Goal: Transaction & Acquisition: Purchase product/service

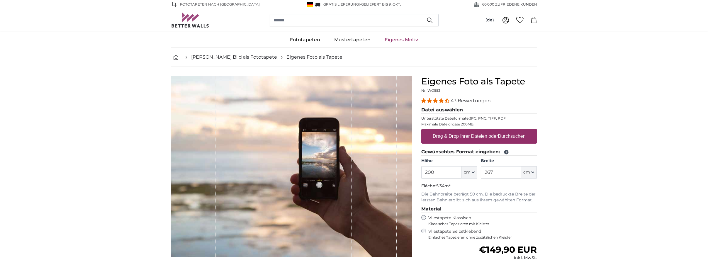
click at [471, 138] on label "Drag & Drop Ihrer Dateien oder Durchsuchen" at bounding box center [480, 137] width 98 height 12
click at [471, 131] on input "Drag & Drop Ihrer Dateien oder Durchsuchen" at bounding box center [480, 130] width 116 height 2
type input "**********"
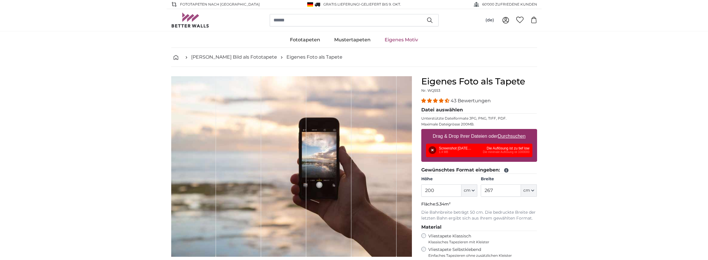
click at [449, 151] on div "Entfernen Nochmal versuchen Entfernen Hochladen Abbrechen Nochmal versuchen Ent…" at bounding box center [479, 150] width 106 height 13
click at [435, 149] on button "Entfernen" at bounding box center [433, 150] width 8 height 8
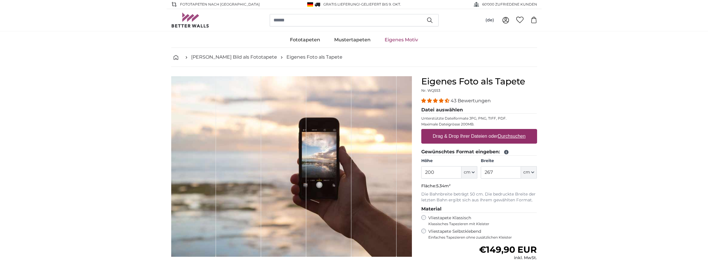
click at [488, 137] on label "Drag & Drop Ihrer Dateien oder Durchsuchen" at bounding box center [480, 137] width 98 height 12
click at [488, 131] on input "Drag & Drop Ihrer Dateien oder Durchsuchen" at bounding box center [480, 130] width 116 height 2
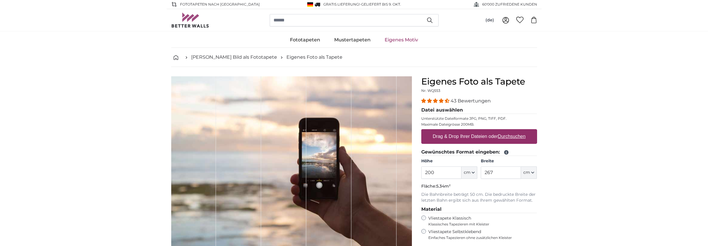
click at [495, 138] on label "Drag & Drop Ihrer Dateien oder Durchsuchen" at bounding box center [480, 137] width 98 height 12
click at [495, 131] on input "Drag & Drop Ihrer Dateien oder Durchsuchen" at bounding box center [480, 130] width 116 height 2
type input "**********"
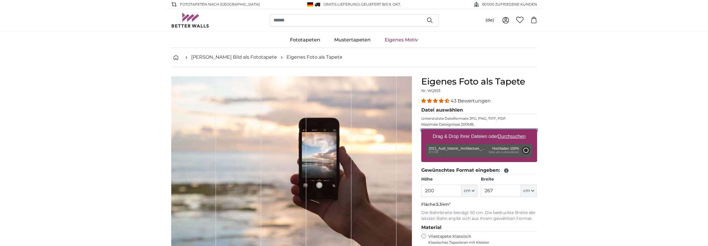
type input "60"
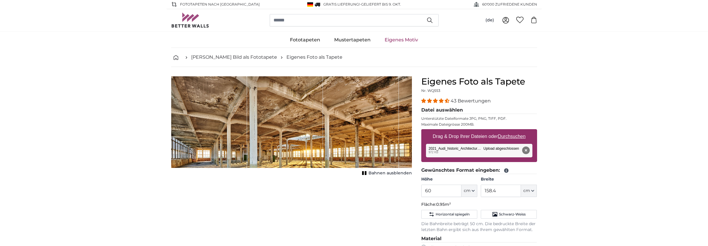
click at [384, 174] on span "Bahnen ausblenden" at bounding box center [390, 173] width 43 height 6
click at [384, 174] on span "Bahnen einblenden" at bounding box center [390, 173] width 43 height 6
click at [534, 192] on icon "button" at bounding box center [533, 190] width 3 height 3
click at [527, 207] on link "Centimeter (cm)" at bounding box center [530, 206] width 52 height 11
drag, startPoint x: 497, startPoint y: 188, endPoint x: 448, endPoint y: 190, distance: 48.4
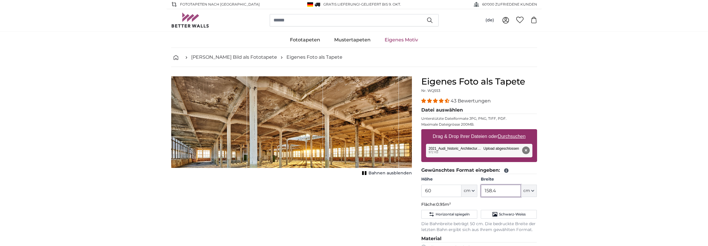
click at [481, 190] on input "158.4" at bounding box center [501, 191] width 40 height 12
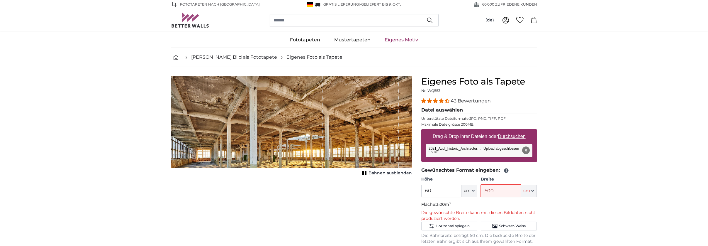
drag, startPoint x: 500, startPoint y: 191, endPoint x: 472, endPoint y: 191, distance: 28.2
click at [481, 191] on input "500" at bounding box center [501, 191] width 40 height 12
type input "500"
drag, startPoint x: 424, startPoint y: 189, endPoint x: 407, endPoint y: 189, distance: 16.1
click at [422, 189] on input "60" at bounding box center [442, 191] width 40 height 12
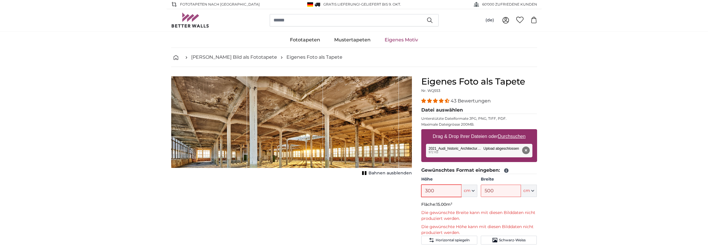
type input "300"
drag, startPoint x: 502, startPoint y: 193, endPoint x: 466, endPoint y: 192, distance: 36.4
click at [481, 192] on input "500" at bounding box center [501, 191] width 40 height 12
type input "300"
drag, startPoint x: 448, startPoint y: 186, endPoint x: 402, endPoint y: 192, distance: 46.2
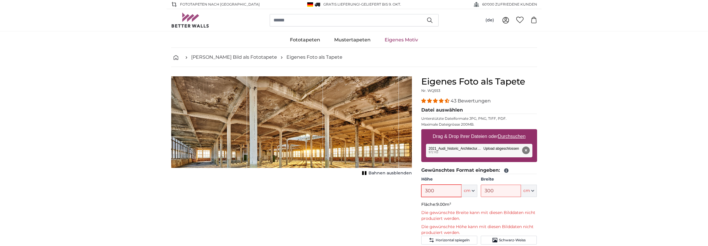
click at [422, 192] on input "300" at bounding box center [442, 191] width 40 height 12
type input "100"
drag, startPoint x: 501, startPoint y: 190, endPoint x: 428, endPoint y: 187, distance: 72.8
click at [481, 187] on input "300" at bounding box center [501, 191] width 40 height 12
type input "100"
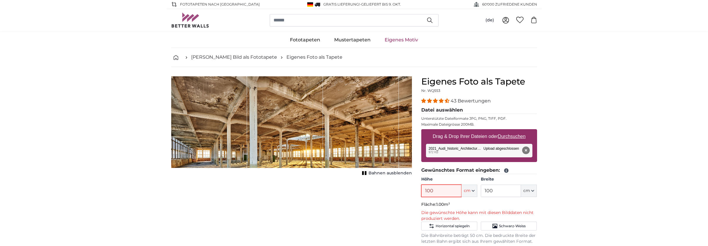
drag, startPoint x: 445, startPoint y: 187, endPoint x: 382, endPoint y: 187, distance: 63.1
click at [422, 190] on input "100" at bounding box center [442, 191] width 40 height 12
drag, startPoint x: 441, startPoint y: 185, endPoint x: 400, endPoint y: 191, distance: 41.9
click at [405, 190] on product-detail "Abbrechen Bild zuschneiden Bahnen ausblenden Eigenes Foto als Tapete Nr. WQ553 …" at bounding box center [354, 221] width 375 height 309
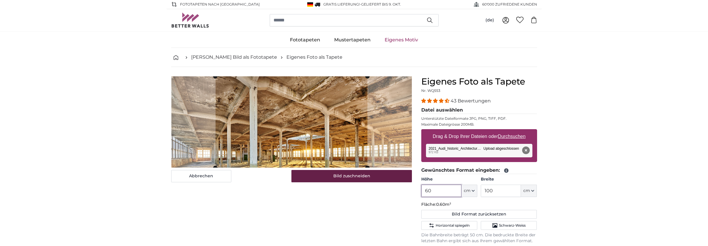
type input "60"
click at [335, 175] on button "Bild zuschneiden" at bounding box center [352, 176] width 121 height 12
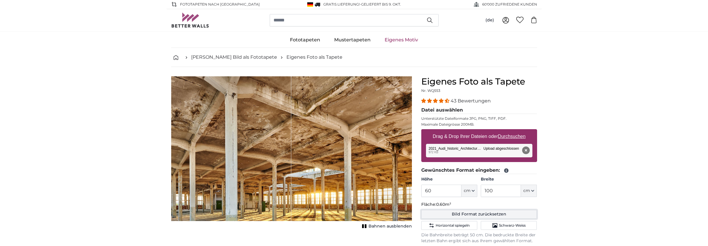
click at [495, 214] on button "Bild Format zurücksetzen" at bounding box center [480, 214] width 116 height 9
type input "158.4"
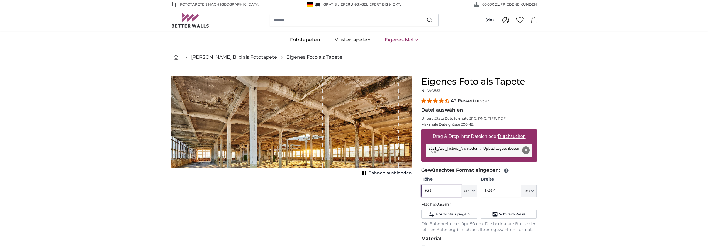
drag, startPoint x: 453, startPoint y: 190, endPoint x: 389, endPoint y: 189, distance: 64.0
click at [422, 189] on input "60" at bounding box center [442, 191] width 40 height 12
click at [331, 142] on div "1 of 1" at bounding box center [361, 122] width 76 height 92
drag, startPoint x: 441, startPoint y: 187, endPoint x: 385, endPoint y: 189, distance: 55.7
click at [422, 189] on input "60" at bounding box center [442, 191] width 40 height 12
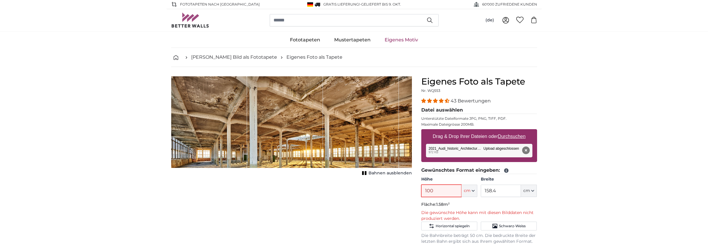
drag, startPoint x: 443, startPoint y: 188, endPoint x: 398, endPoint y: 188, distance: 44.3
click at [422, 188] on input "100" at bounding box center [442, 191] width 40 height 12
drag, startPoint x: 436, startPoint y: 190, endPoint x: 424, endPoint y: 191, distance: 12.0
click at [424, 191] on input "90" at bounding box center [442, 191] width 40 height 12
drag, startPoint x: 433, startPoint y: 190, endPoint x: 395, endPoint y: 192, distance: 37.9
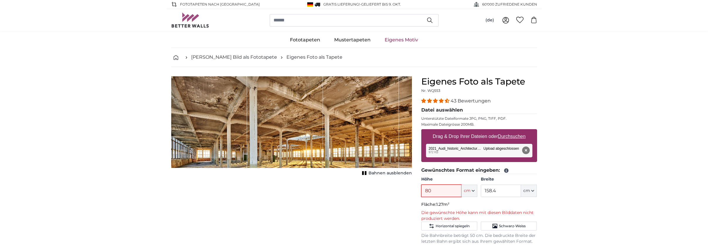
click at [422, 192] on input "80" at bounding box center [442, 191] width 40 height 12
type input "70"
drag, startPoint x: 516, startPoint y: 189, endPoint x: 439, endPoint y: 190, distance: 77.2
click at [481, 190] on input "158.4" at bounding box center [501, 191] width 40 height 12
type input "100"
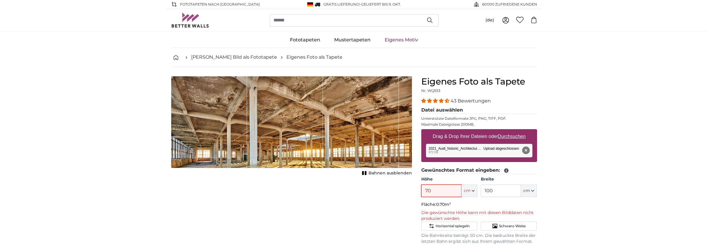
drag, startPoint x: 450, startPoint y: 187, endPoint x: 400, endPoint y: 188, distance: 49.6
click at [422, 188] on input "70" at bounding box center [442, 191] width 40 height 12
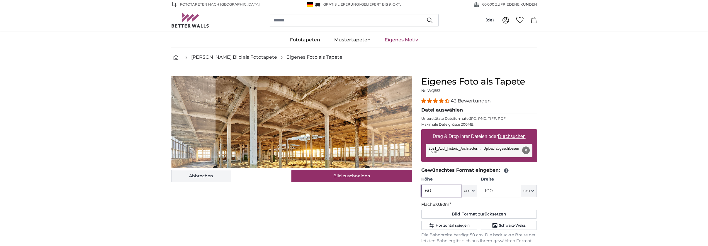
type input "60"
click at [193, 173] on button "Abbrechen" at bounding box center [201, 176] width 60 height 12
type input "158.4"
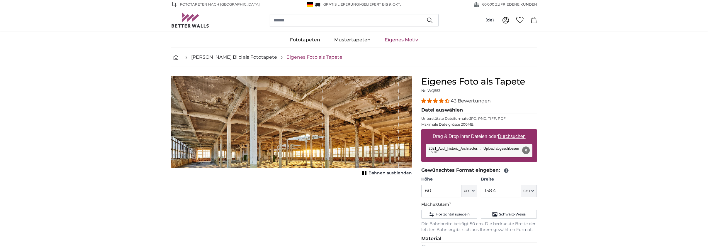
click at [287, 59] on link "Eigenes Foto als Tapete" at bounding box center [315, 57] width 56 height 7
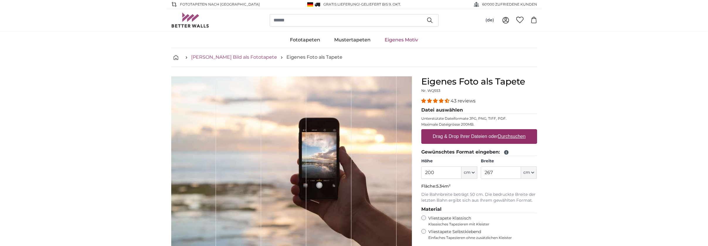
click at [238, 58] on link "[PERSON_NAME] Bild als Fototapete" at bounding box center [234, 57] width 86 height 7
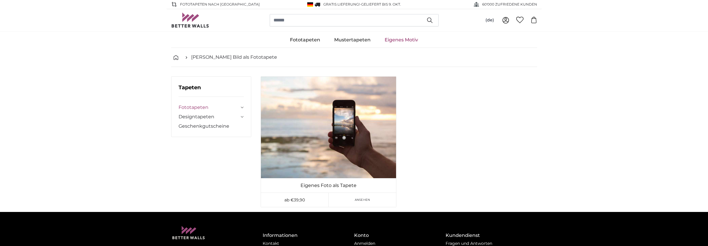
click at [200, 106] on link "Fototapeten" at bounding box center [209, 107] width 61 height 7
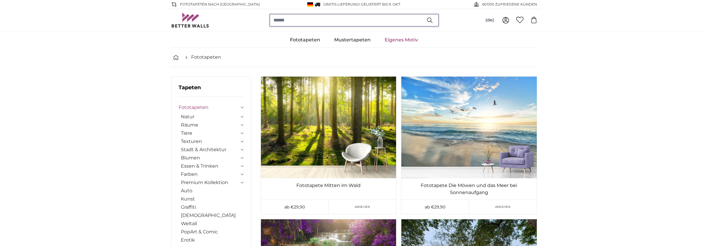
click at [295, 20] on input "search" at bounding box center [354, 20] width 169 height 12
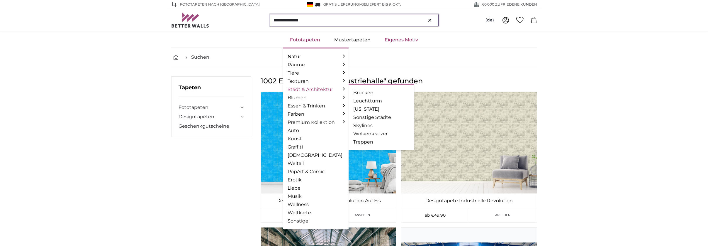
type input "**********"
click at [297, 90] on link "Stadt & Architektur" at bounding box center [316, 89] width 56 height 7
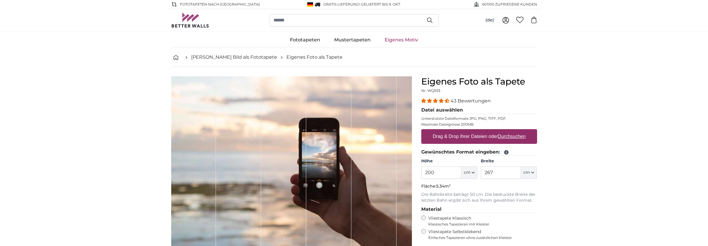
click at [498, 136] on label "Drag & Drop Ihrer Dateien oder Durchsuchen" at bounding box center [480, 137] width 98 height 12
click at [498, 131] on input "Drag & Drop Ihrer Dateien oder Durchsuchen" at bounding box center [480, 130] width 116 height 2
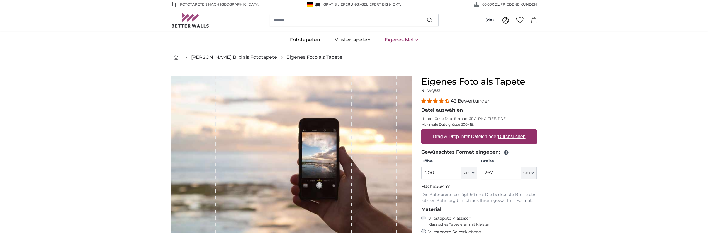
click at [470, 136] on label "Drag & Drop Ihrer Dateien oder Durchsuchen" at bounding box center [480, 137] width 98 height 12
click at [470, 131] on input "Drag & Drop Ihrer Dateien oder Durchsuchen" at bounding box center [480, 130] width 116 height 2
type input "**********"
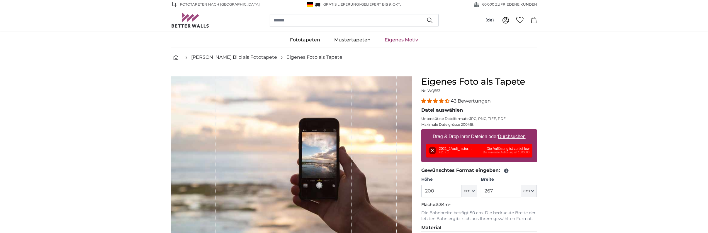
click at [517, 136] on u "Durchsuchen" at bounding box center [512, 136] width 28 height 5
click at [517, 131] on input "Drag & Drop Ihrer Dateien oder Durchsuchen" at bounding box center [480, 130] width 116 height 2
type input "**********"
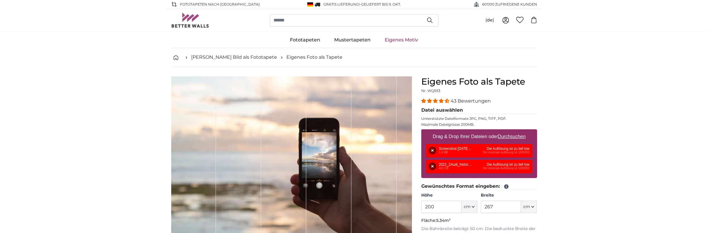
click at [505, 136] on u "Durchsuchen" at bounding box center [512, 136] width 28 height 5
click at [505, 131] on input "Drag & Drop Ihrer Dateien oder Durchsuchen" at bounding box center [480, 130] width 116 height 2
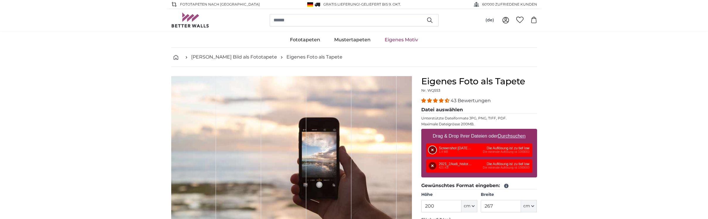
click at [430, 148] on button "Entfernen" at bounding box center [433, 150] width 8 height 8
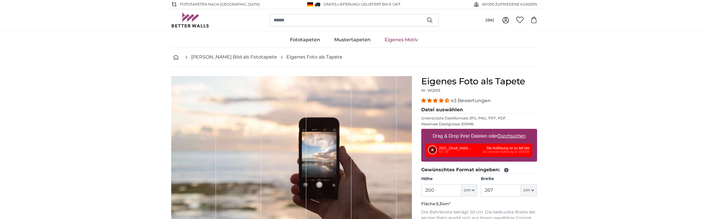
click at [432, 150] on button "Entfernen" at bounding box center [433, 150] width 8 height 8
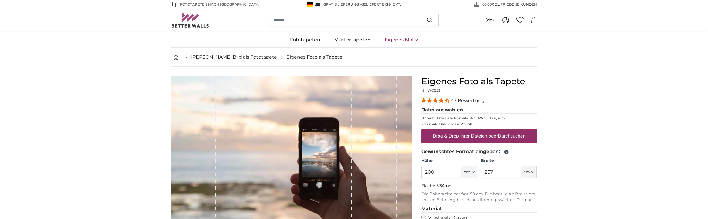
click at [515, 135] on u "Durchsuchen" at bounding box center [512, 136] width 28 height 5
click at [515, 131] on input "Drag & Drop Ihrer Dateien oder Durchsuchen" at bounding box center [480, 130] width 116 height 2
type input "**********"
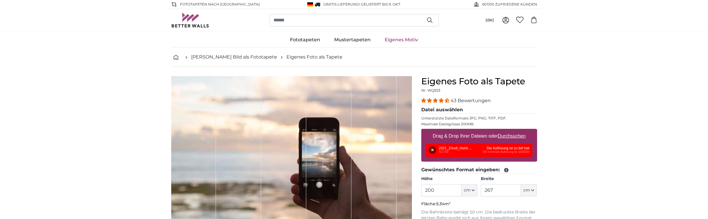
click at [507, 148] on div "Entfernen Nochmal versuchen Entfernen Hochladen Abbrechen Nochmal versuchen Ent…" at bounding box center [479, 150] width 106 height 13
click at [433, 147] on button "Entfernen" at bounding box center [433, 150] width 8 height 8
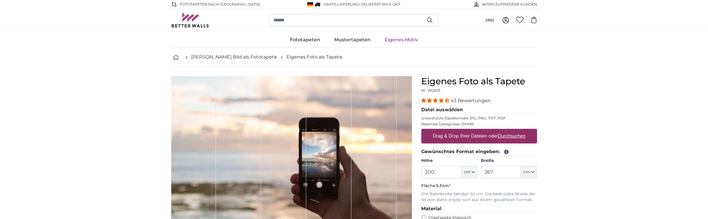
click at [513, 136] on u "Durchsuchen" at bounding box center [512, 136] width 28 height 5
click at [513, 131] on input "Drag & Drop Ihrer Dateien oder Durchsuchen" at bounding box center [480, 130] width 116 height 2
type input "**********"
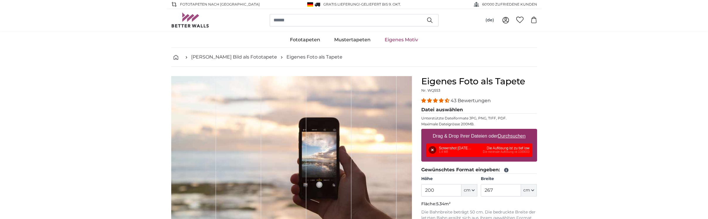
click at [517, 136] on u "Durchsuchen" at bounding box center [512, 136] width 28 height 5
click at [517, 131] on input "Drag & Drop Ihrer Dateien oder Durchsuchen" at bounding box center [480, 130] width 116 height 2
click at [433, 148] on button "Entfernen" at bounding box center [433, 150] width 8 height 8
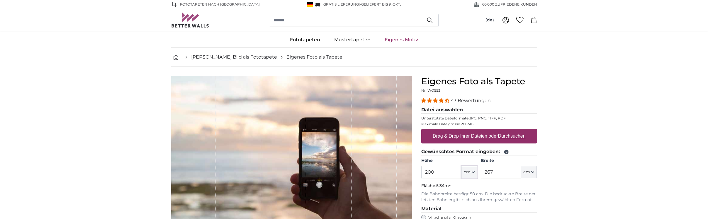
click at [468, 170] on span "cm" at bounding box center [467, 173] width 7 height 6
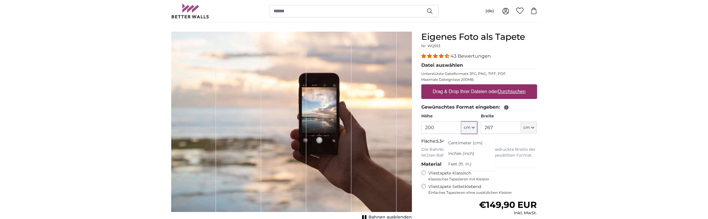
scroll to position [90, 0]
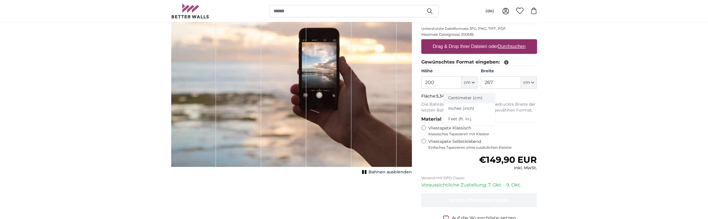
click at [466, 96] on link "Centimeter (cm)" at bounding box center [470, 98] width 52 height 11
drag, startPoint x: 444, startPoint y: 82, endPoint x: 401, endPoint y: 84, distance: 43.2
click at [422, 84] on input "200" at bounding box center [442, 83] width 40 height 12
type input "500"
drag, startPoint x: 509, startPoint y: 79, endPoint x: 464, endPoint y: 84, distance: 44.8
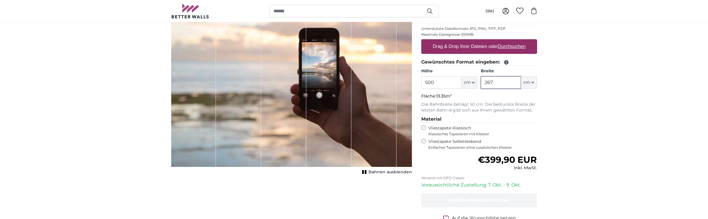
click at [481, 84] on input "267" at bounding box center [501, 83] width 40 height 12
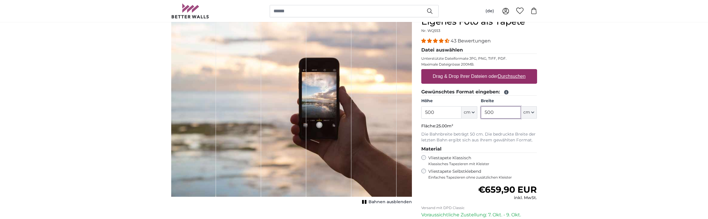
type input "500"
click at [517, 76] on u "Durchsuchen" at bounding box center [512, 76] width 28 height 5
click at [517, 71] on input "Drag & Drop Ihrer Dateien oder Durchsuchen" at bounding box center [480, 70] width 116 height 2
type input "**********"
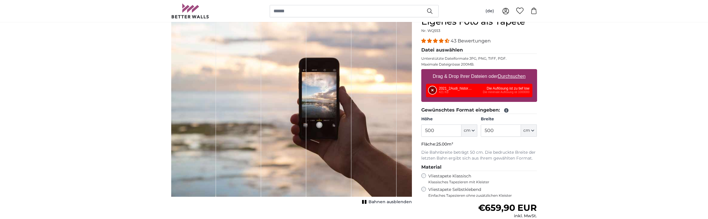
click at [434, 90] on button "Entfernen" at bounding box center [433, 91] width 8 height 8
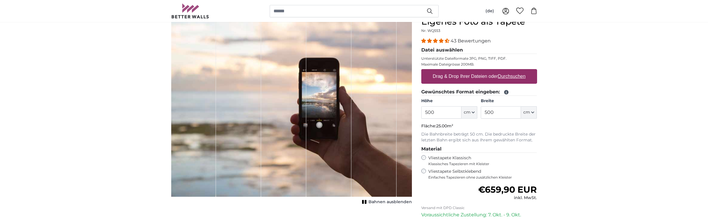
click at [522, 79] on u "Durchsuchen" at bounding box center [512, 76] width 28 height 5
click at [522, 71] on input "Drag & Drop Ihrer Dateien oder Durchsuchen" at bounding box center [480, 70] width 116 height 2
type input "**********"
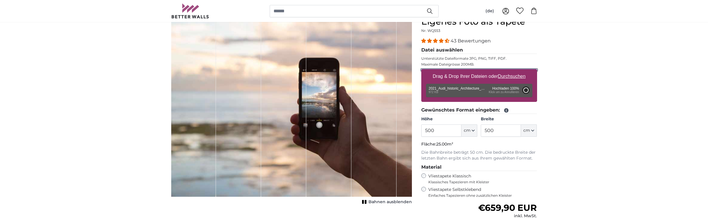
type input "60"
type input "158.4"
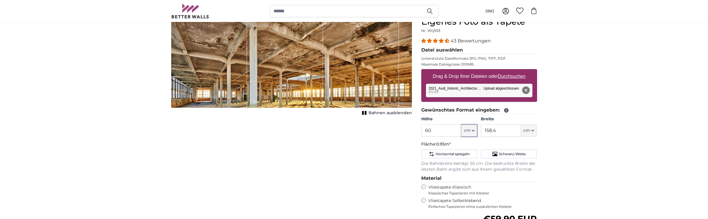
click at [469, 131] on span "cm" at bounding box center [467, 131] width 7 height 6
drag, startPoint x: 435, startPoint y: 128, endPoint x: 388, endPoint y: 128, distance: 46.9
click at [422, 128] on input "60" at bounding box center [442, 131] width 40 height 12
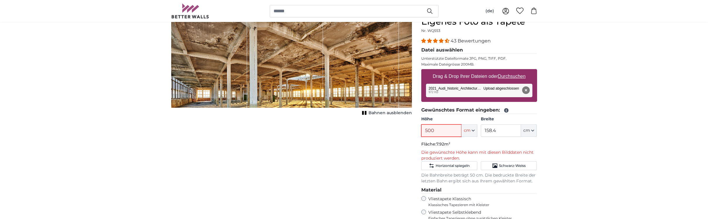
type input "500"
drag, startPoint x: 512, startPoint y: 131, endPoint x: 459, endPoint y: 133, distance: 53.4
click at [481, 133] on input "158.4" at bounding box center [501, 131] width 40 height 12
type input "200"
drag, startPoint x: 448, startPoint y: 128, endPoint x: 407, endPoint y: 131, distance: 41.2
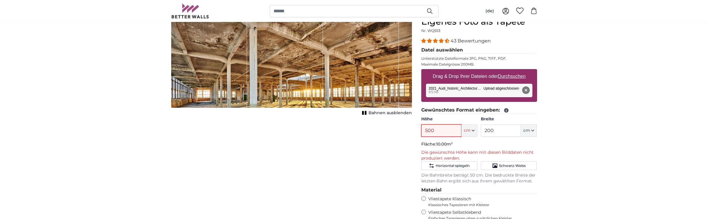
click at [422, 131] on input "500" at bounding box center [442, 131] width 40 height 12
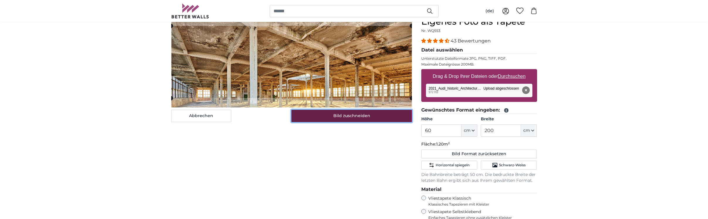
click at [356, 114] on button "Bild zuschneiden" at bounding box center [352, 116] width 121 height 12
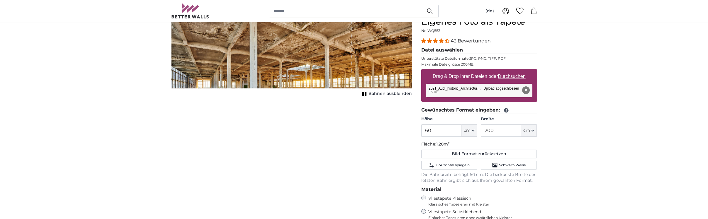
drag, startPoint x: 324, startPoint y: 86, endPoint x: 321, endPoint y: 105, distance: 19.4
click at [321, 105] on div "Abbrechen Bild zuschneiden Bahnen ausblenden" at bounding box center [292, 168] width 250 height 305
drag, startPoint x: 334, startPoint y: 57, endPoint x: 335, endPoint y: 39, distance: 18.2
click at [337, 36] on div "1 of 1" at bounding box center [322, 52] width 60 height 72
drag, startPoint x: 332, startPoint y: 43, endPoint x: 289, endPoint y: 62, distance: 47.4
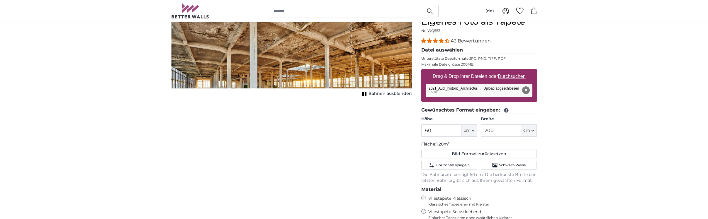
click at [321, 93] on div "Bahnen ausblenden" at bounding box center [291, 57] width 241 height 82
click at [270, 55] on div "1 of 1" at bounding box center [261, 52] width 60 height 72
click at [269, 55] on div "1 of 1" at bounding box center [261, 52] width 60 height 72
click at [394, 93] on span "Bahnen ausblenden" at bounding box center [390, 94] width 43 height 6
drag, startPoint x: 444, startPoint y: 131, endPoint x: 374, endPoint y: 124, distance: 70.8
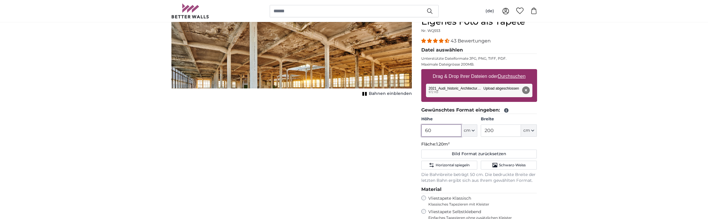
click at [422, 131] on input "60" at bounding box center [442, 131] width 40 height 12
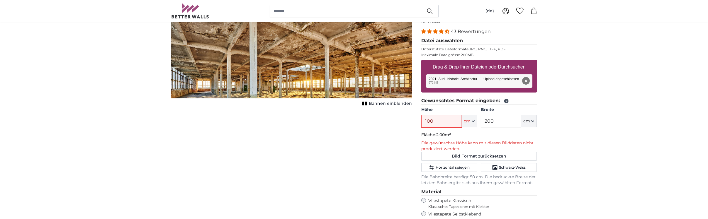
scroll to position [60, 0]
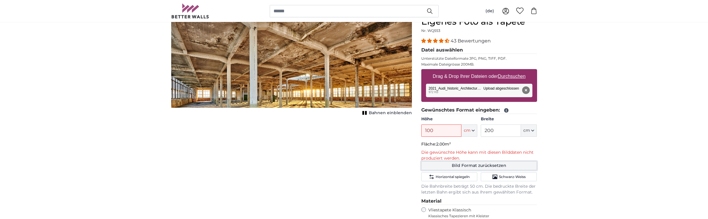
click at [496, 168] on button "Bild Format zurücksetzen" at bounding box center [480, 166] width 116 height 9
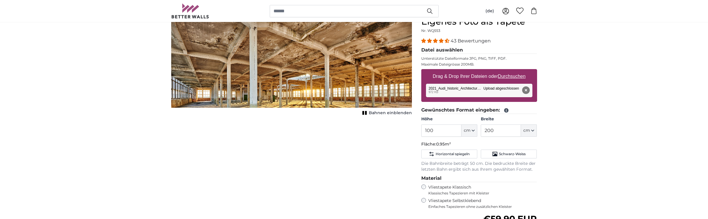
type input "60"
type input "158.4"
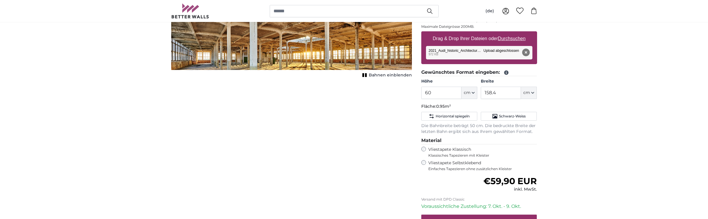
scroll to position [0, 0]
